Goal: Book appointment/travel/reservation

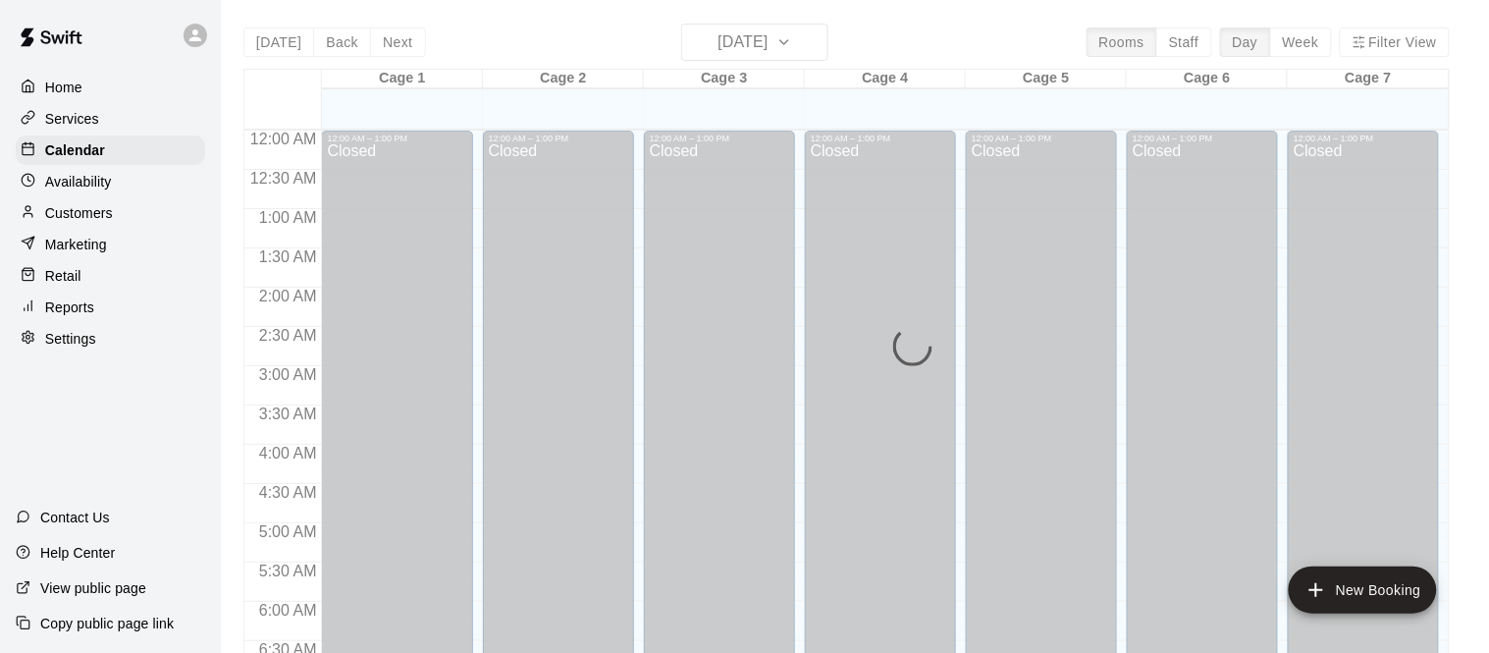
scroll to position [1220, 0]
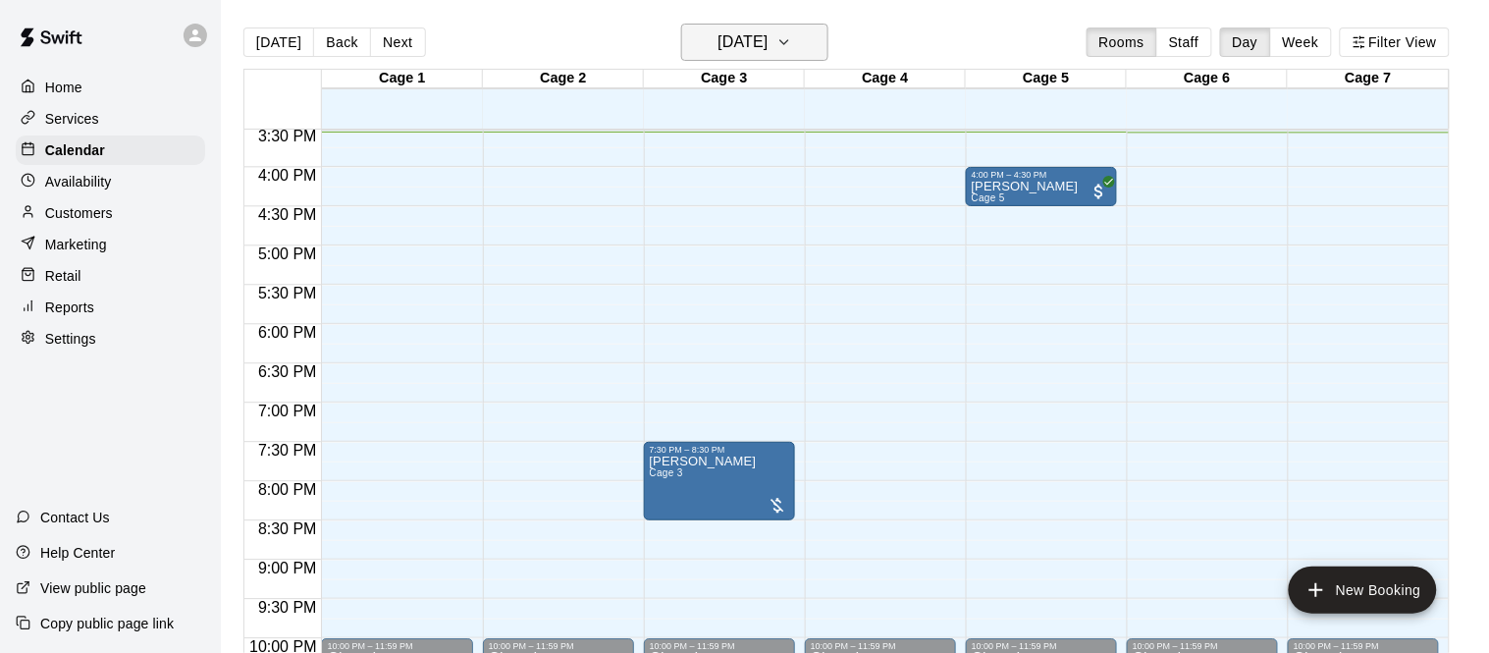
click at [746, 34] on h6 "[DATE]" at bounding box center [743, 41] width 50 height 27
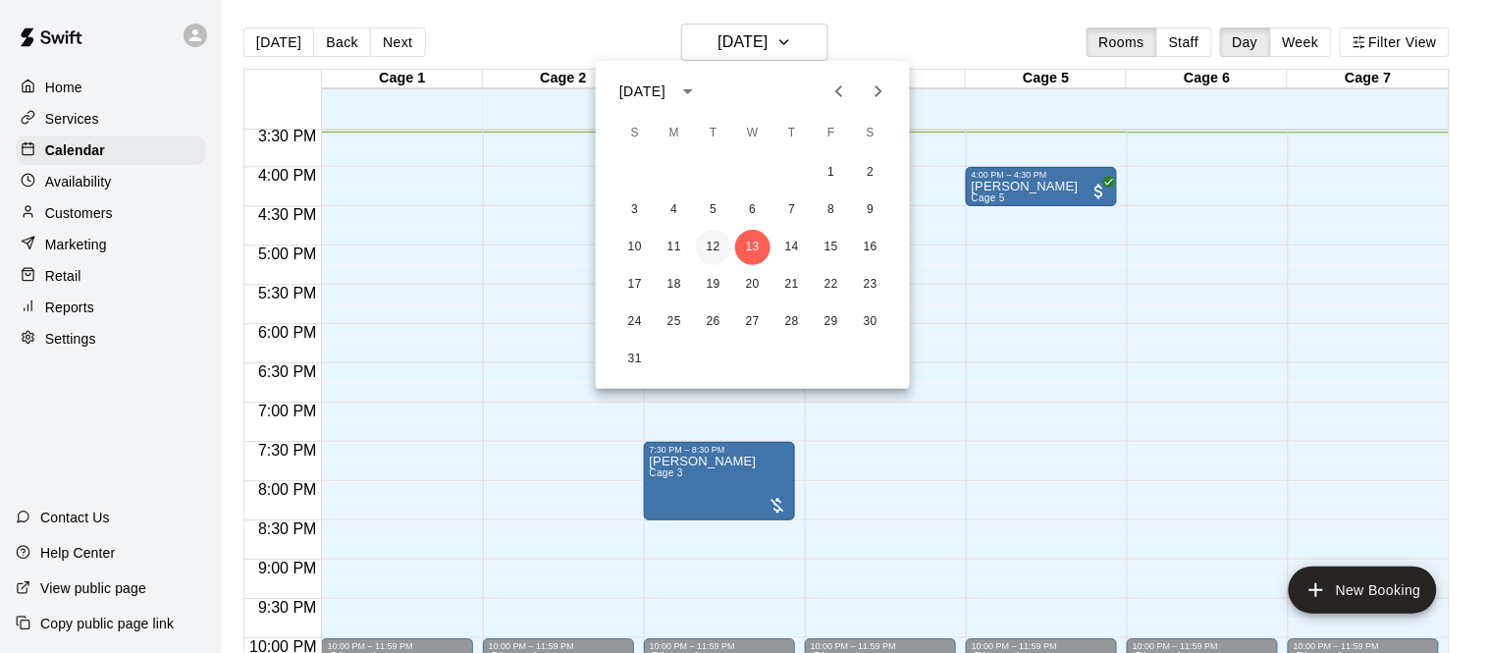
click at [714, 241] on button "12" at bounding box center [713, 247] width 35 height 35
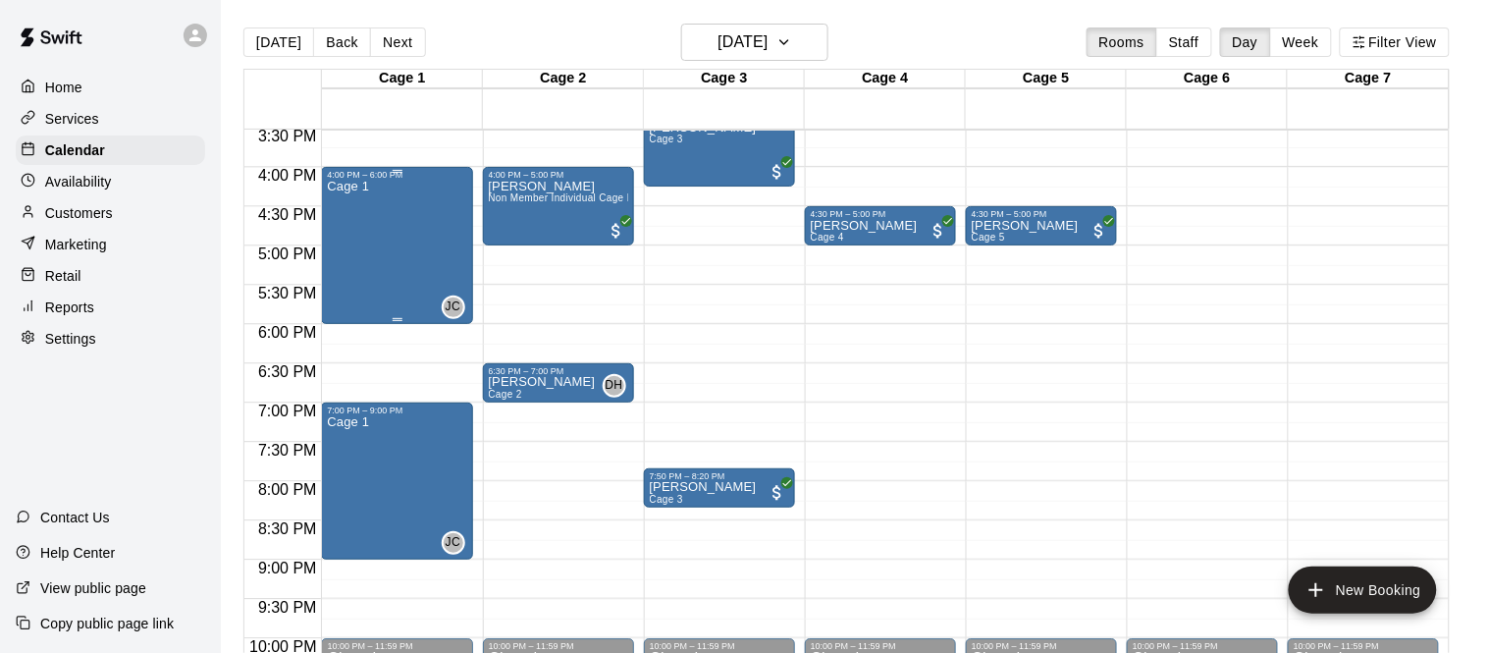
click at [404, 247] on div "Cage 1 JC 0" at bounding box center [396, 506] width 139 height 653
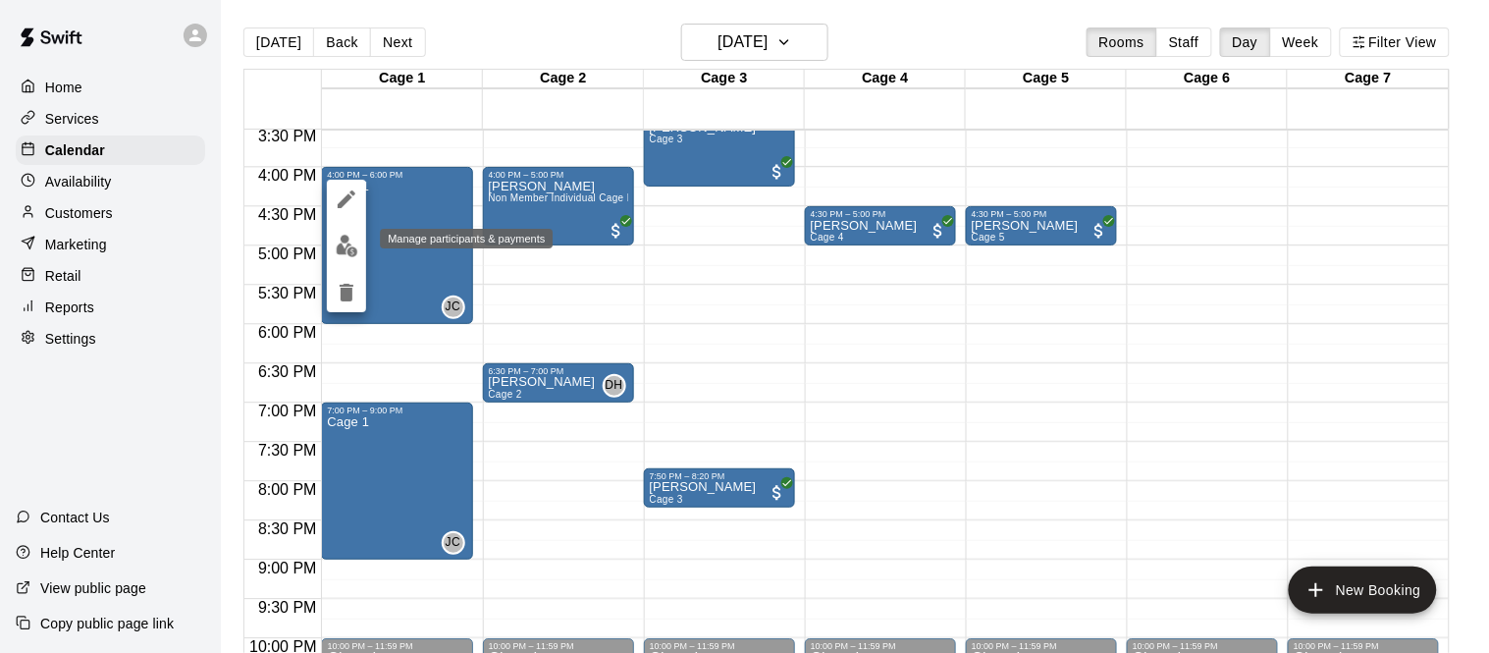
click at [345, 245] on img "edit" at bounding box center [347, 246] width 23 height 23
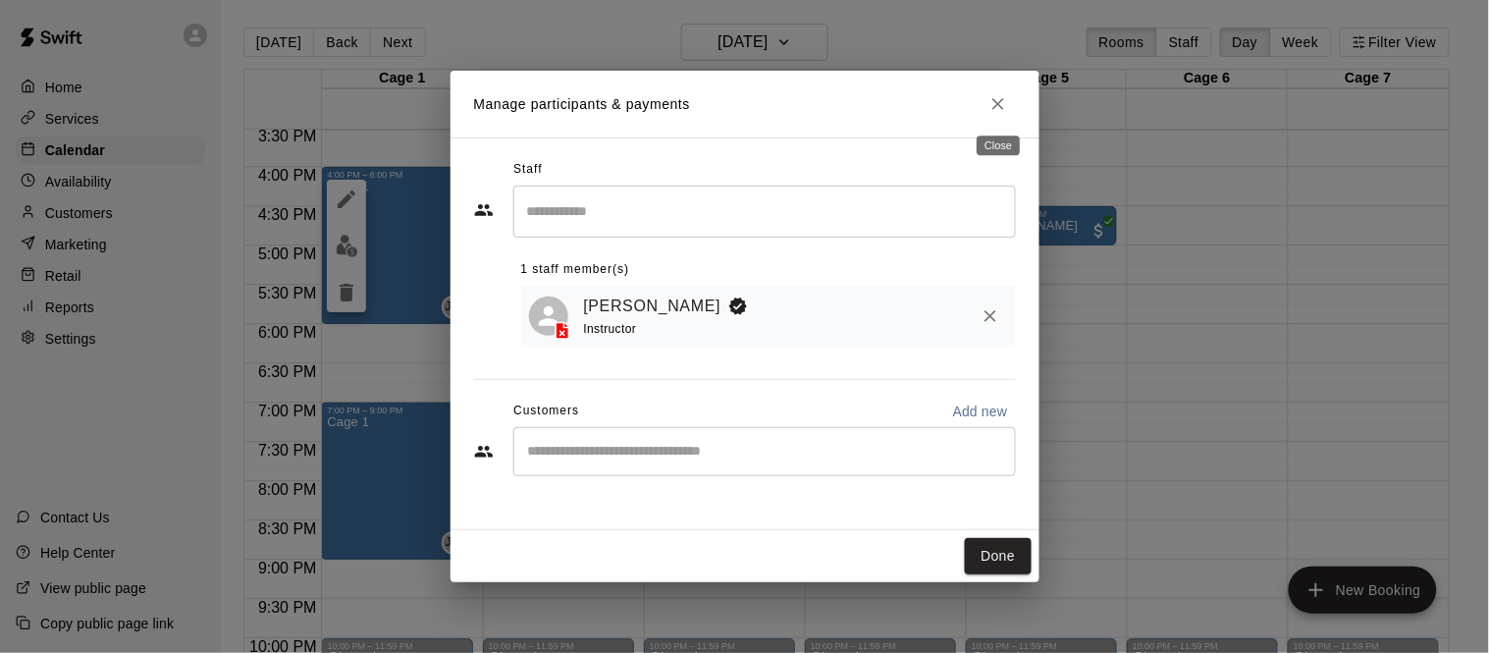
click at [1001, 108] on icon "Close" at bounding box center [999, 104] width 12 height 12
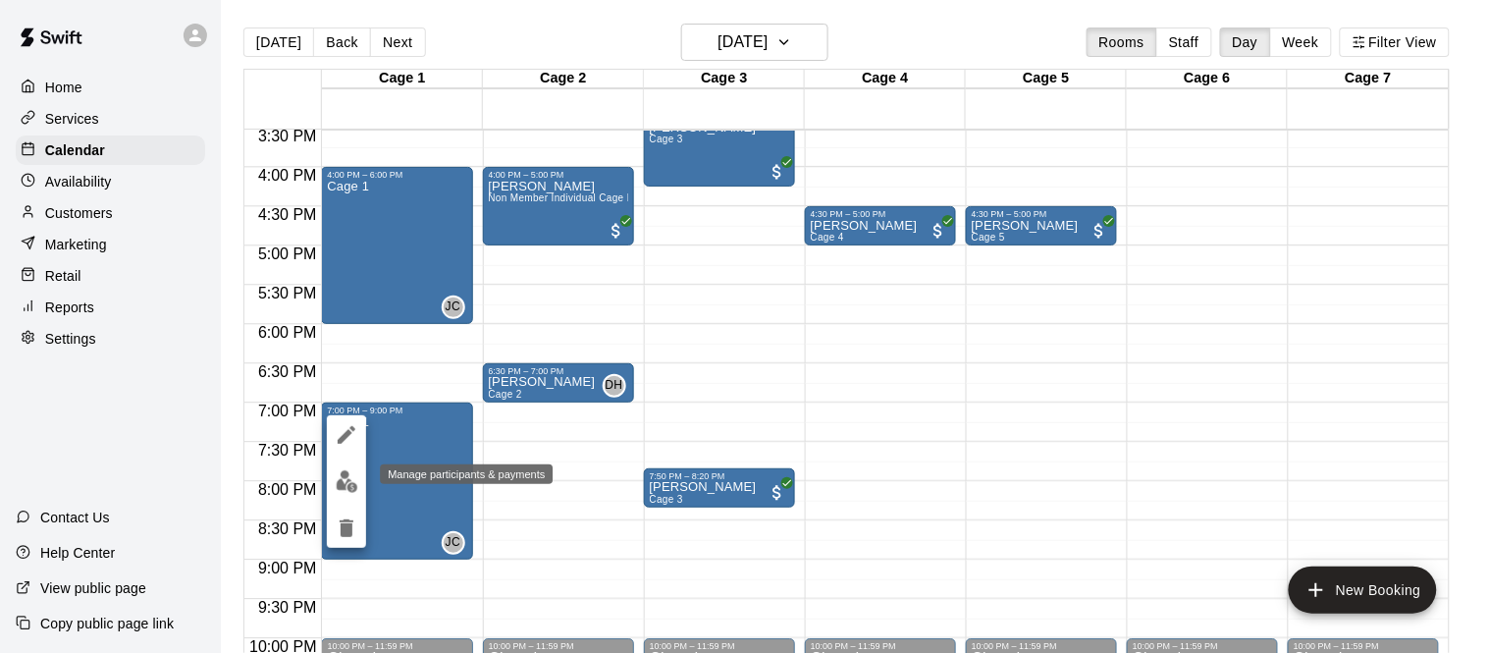
click at [353, 486] on img "edit" at bounding box center [347, 481] width 23 height 23
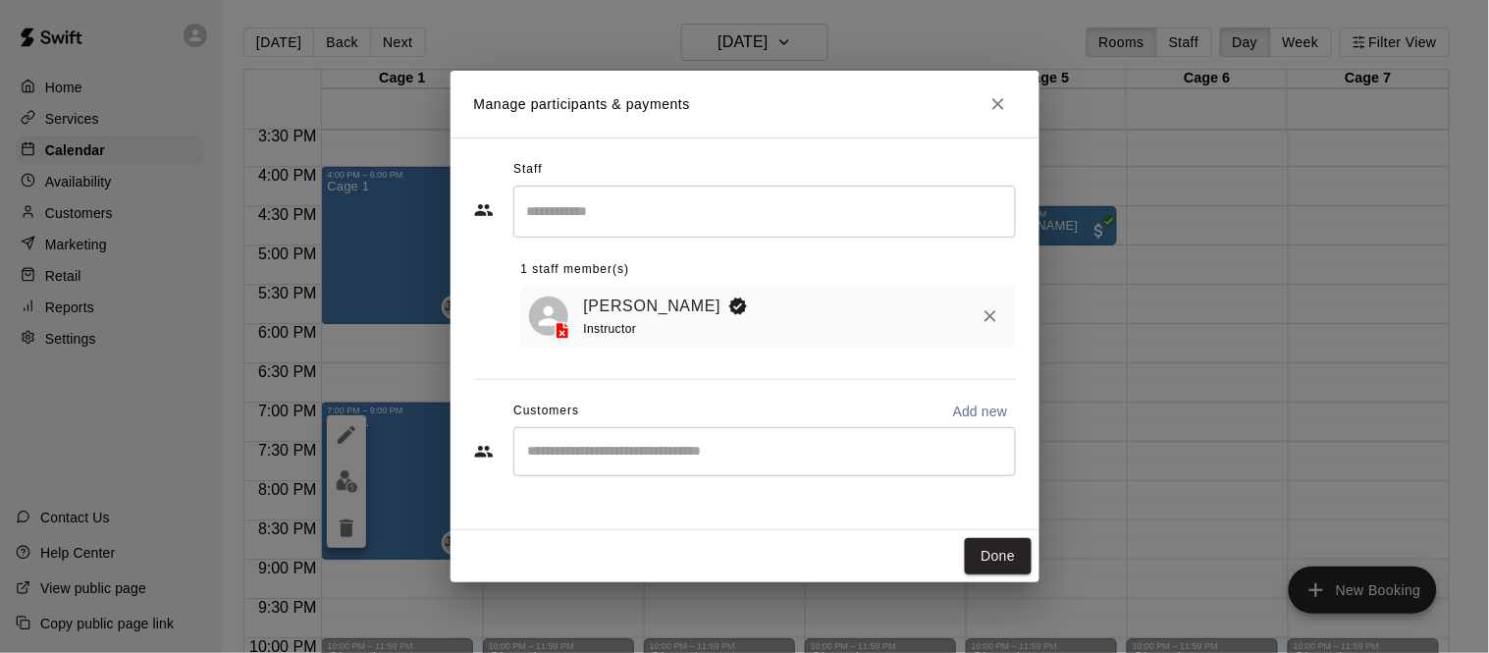
click at [687, 470] on div "​" at bounding box center [764, 451] width 503 height 49
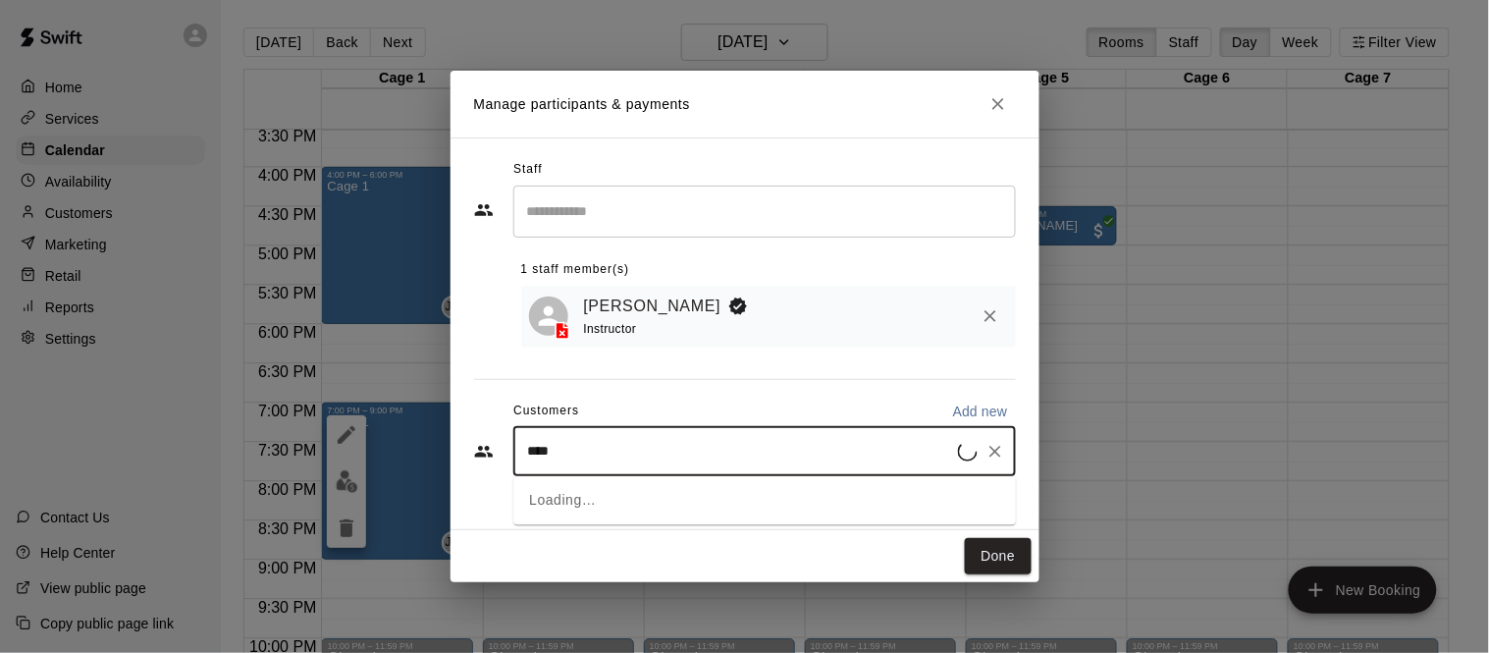
type input "****"
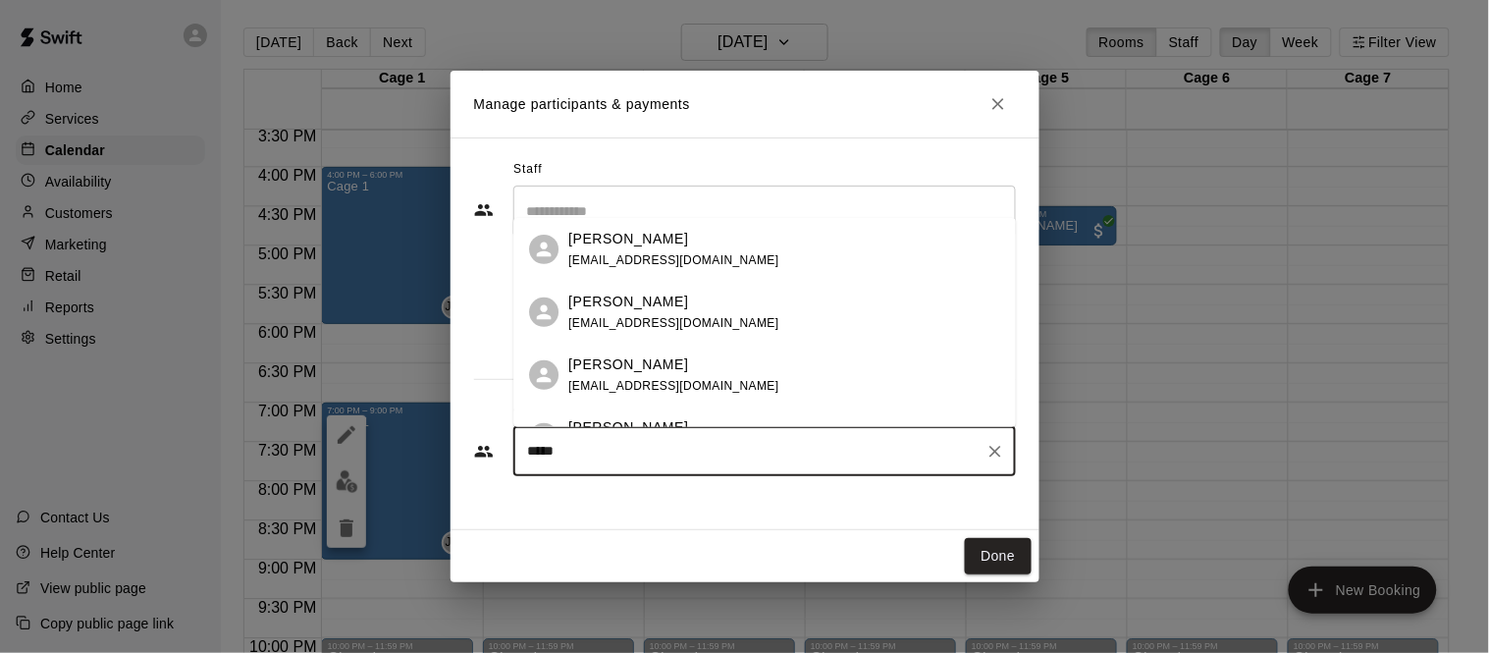
click at [656, 245] on p "[PERSON_NAME]" at bounding box center [628, 239] width 120 height 21
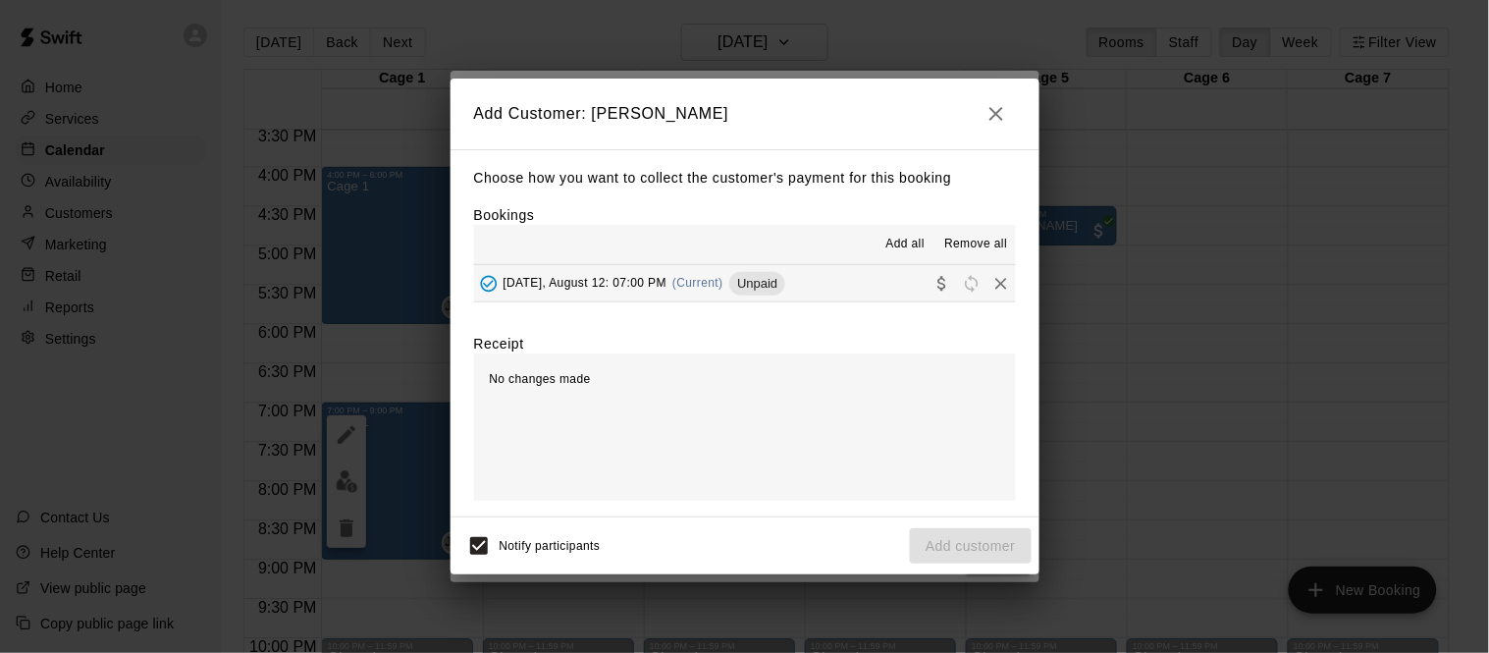
click at [606, 289] on span "[DATE], August 12: 07:00 PM" at bounding box center [586, 283] width 164 height 14
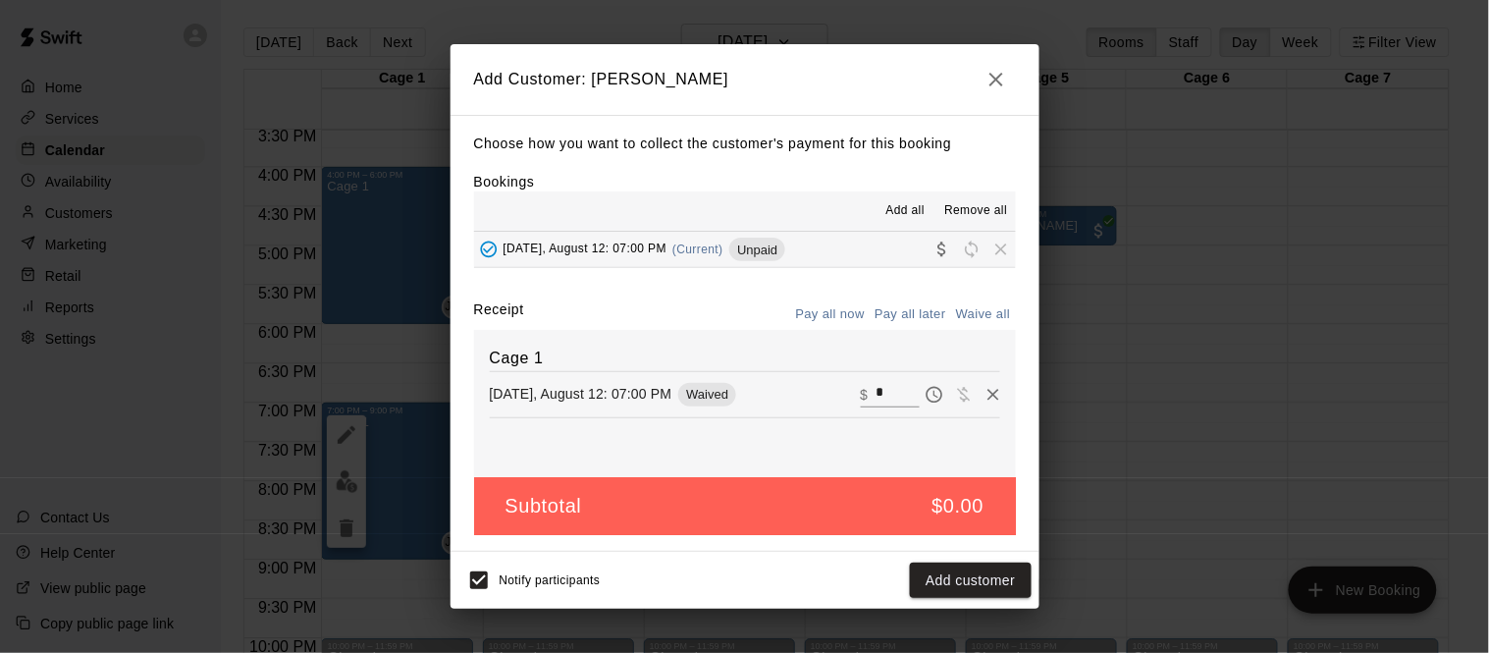
click at [880, 387] on input "*" at bounding box center [897, 395] width 43 height 26
type input "**"
click at [995, 578] on button "Checkout" at bounding box center [985, 581] width 92 height 36
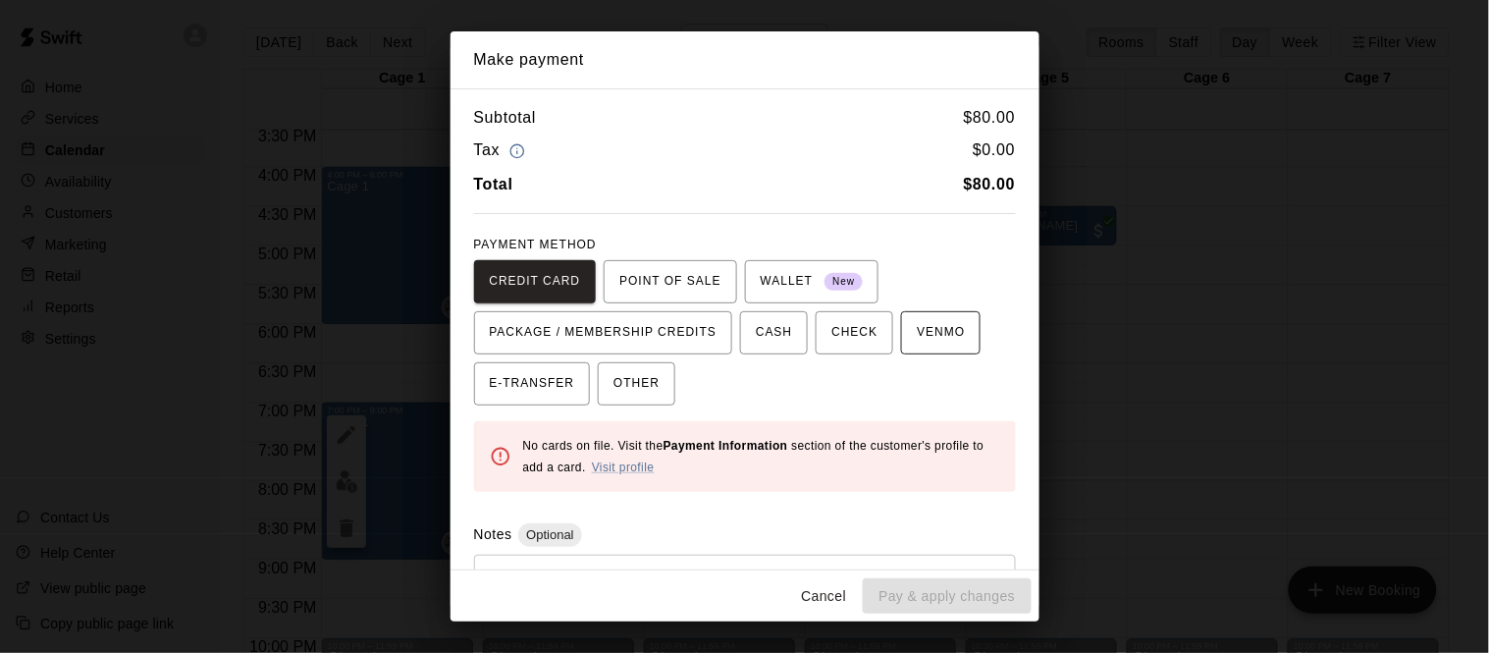
click at [909, 353] on button "VENMO" at bounding box center [941, 332] width 80 height 43
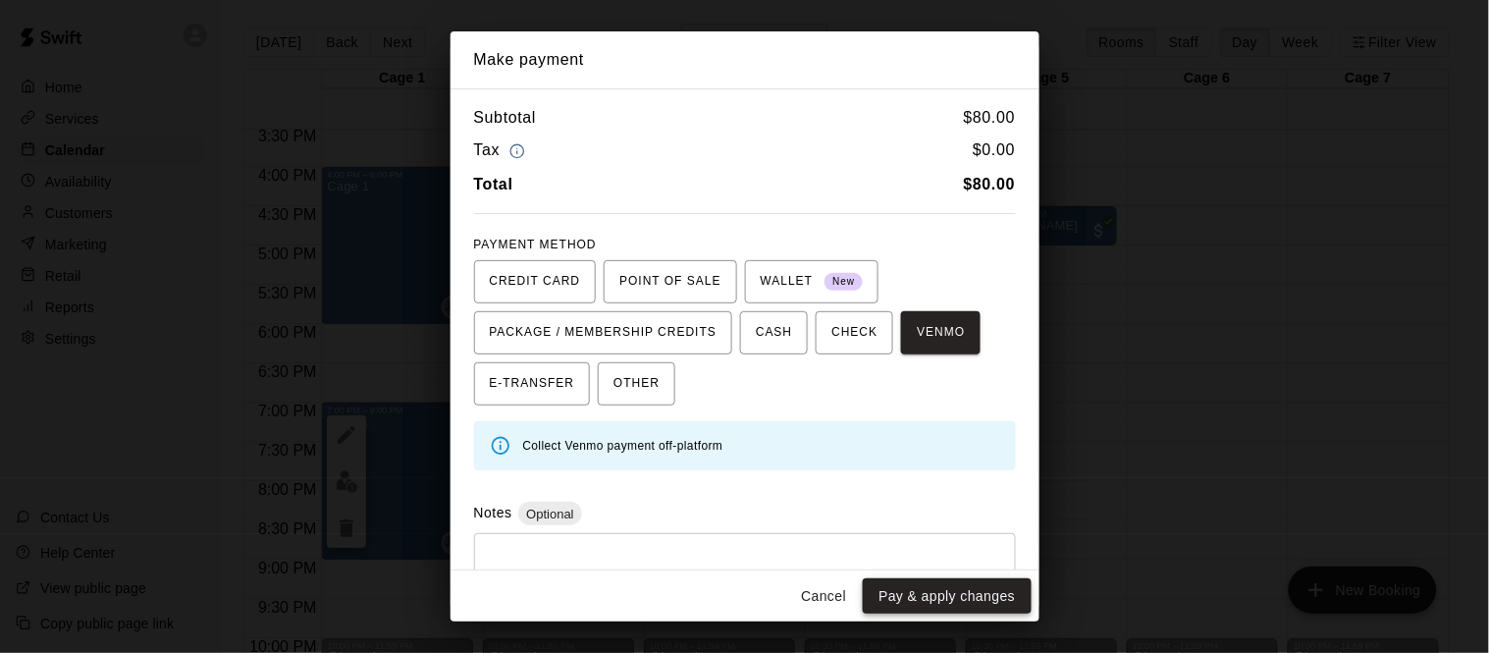
click at [935, 602] on button "Pay & apply changes" at bounding box center [947, 596] width 168 height 36
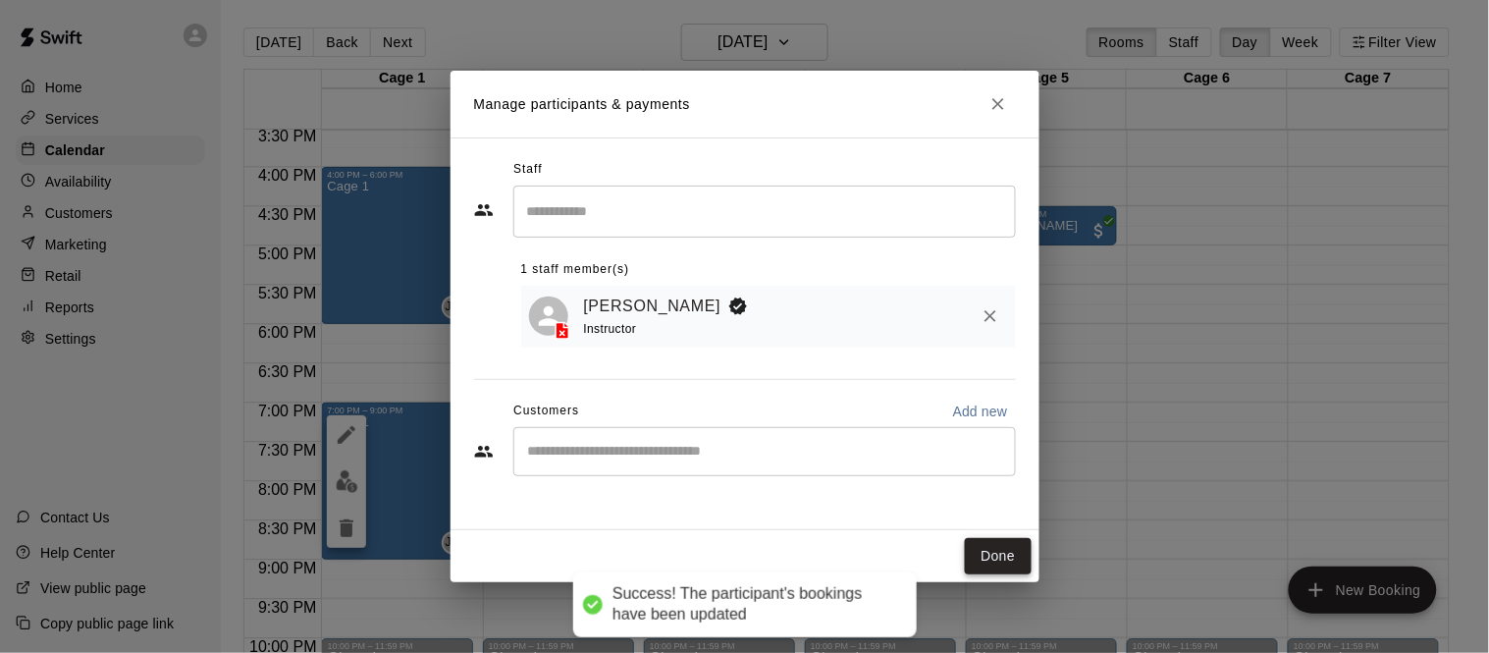
click at [992, 558] on button "Done" at bounding box center [998, 556] width 66 height 36
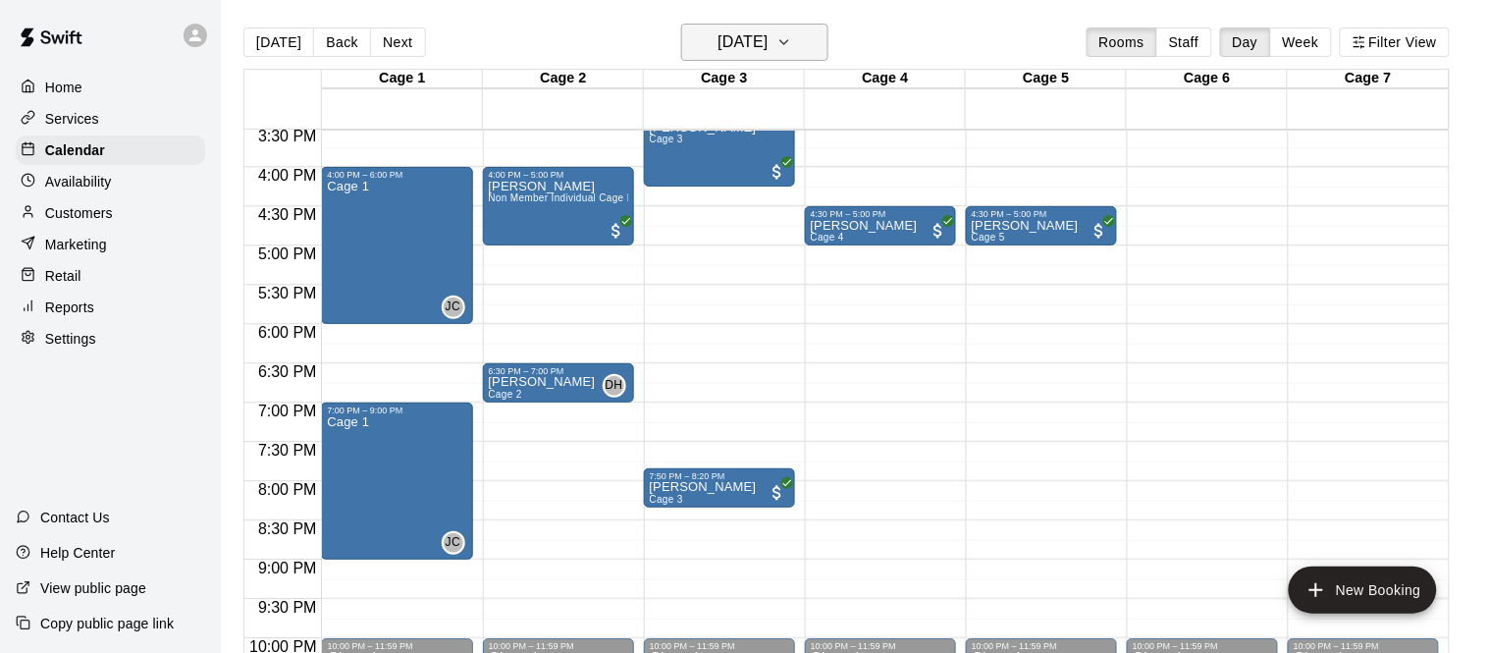
click at [768, 53] on h6 "[DATE]" at bounding box center [743, 41] width 50 height 27
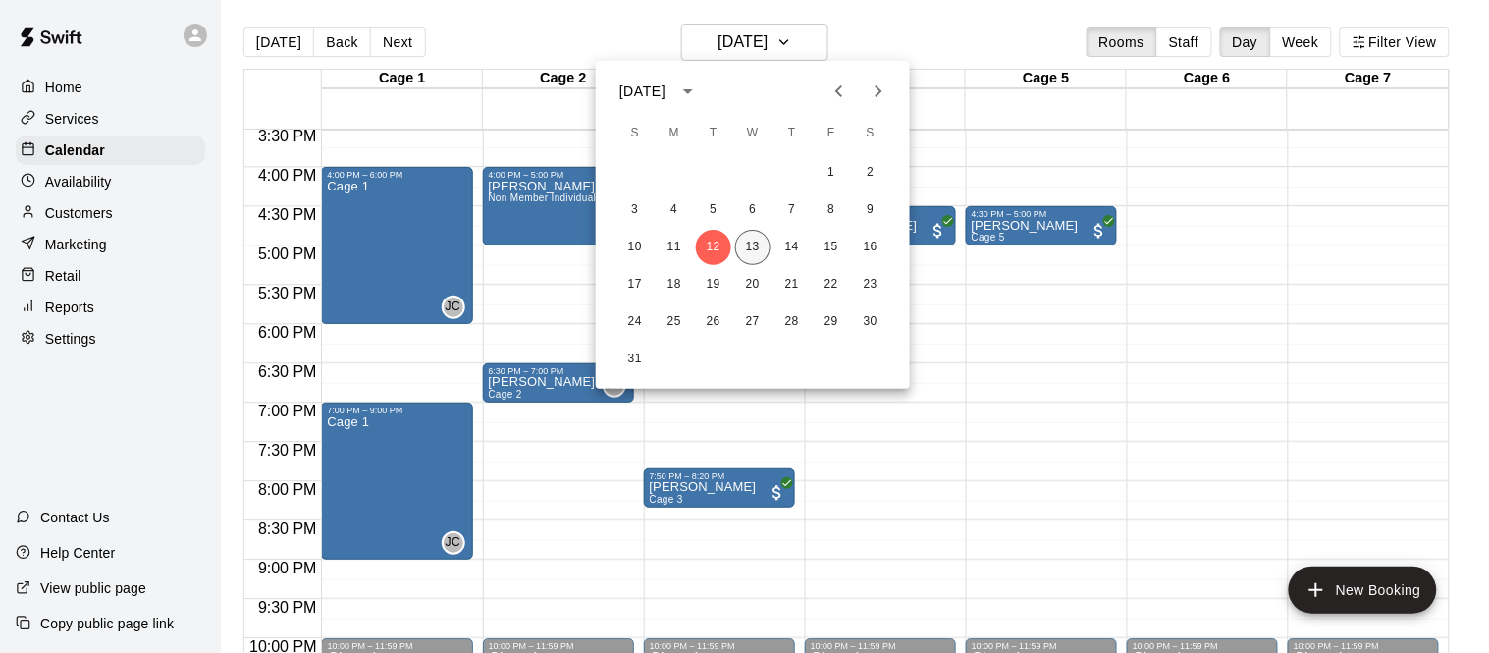
click at [750, 239] on button "13" at bounding box center [752, 247] width 35 height 35
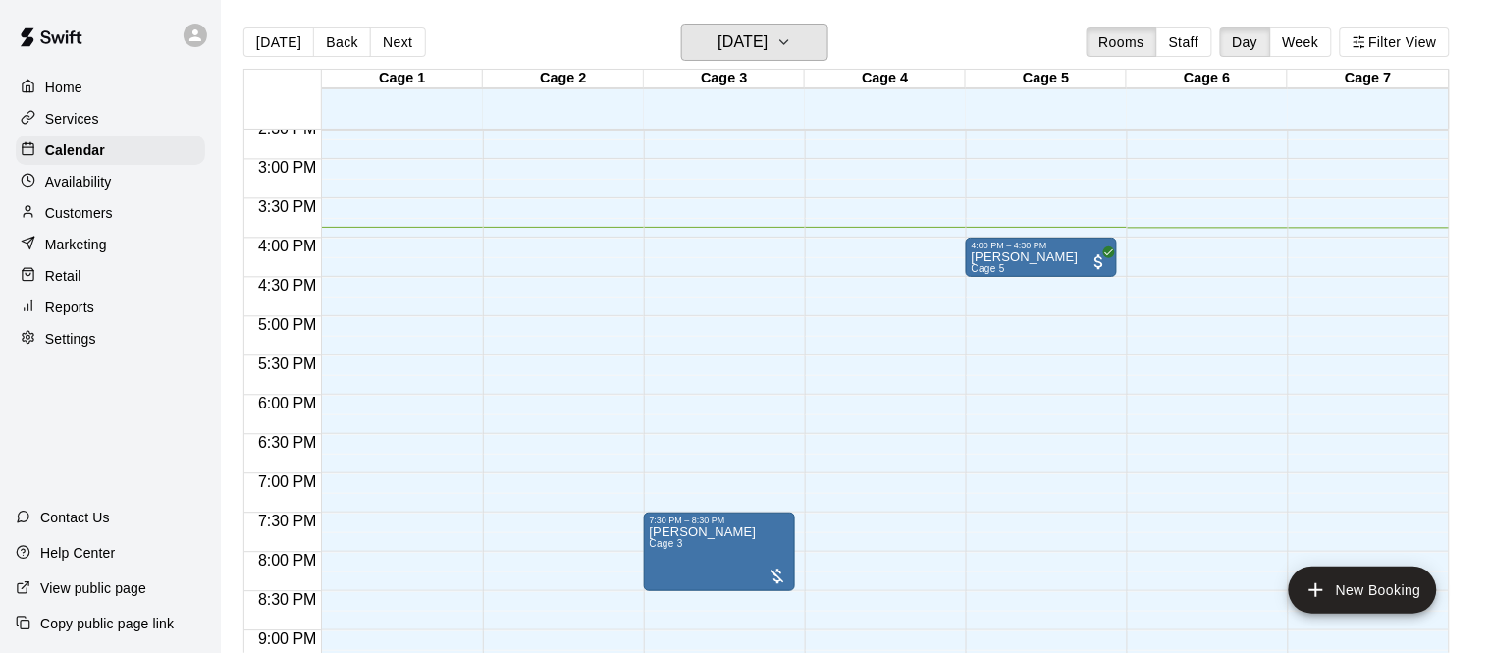
scroll to position [1149, 0]
